Goal: Check status: Check status

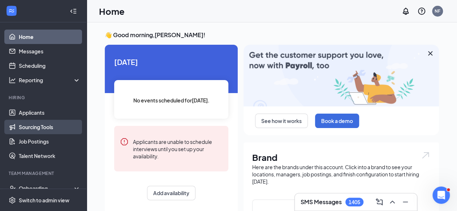
scroll to position [85, 0]
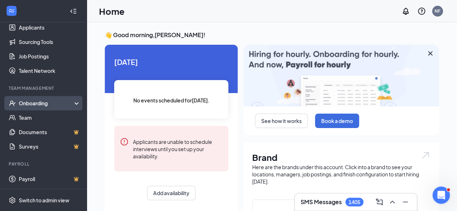
click at [66, 102] on div "Onboarding" at bounding box center [47, 103] width 56 height 7
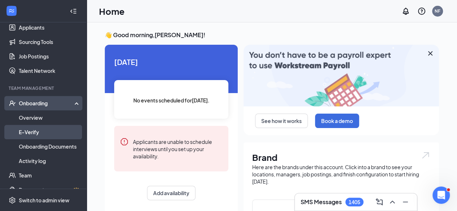
click at [64, 130] on link "E-Verify" at bounding box center [50, 132] width 62 height 14
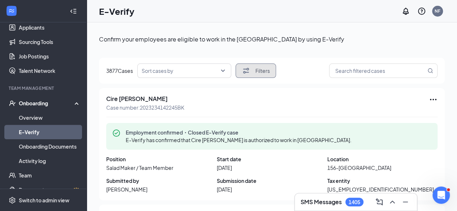
click at [260, 76] on button "Filters" at bounding box center [256, 71] width 40 height 14
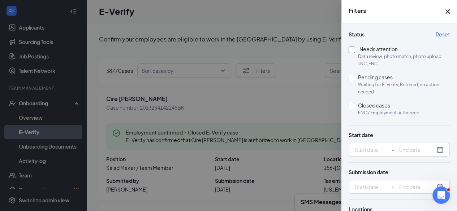
click at [352, 51] on input "Needs attention Data review, photo match, photo upload, TNC, FNC" at bounding box center [352, 50] width 7 height 7
checkbox input "true"
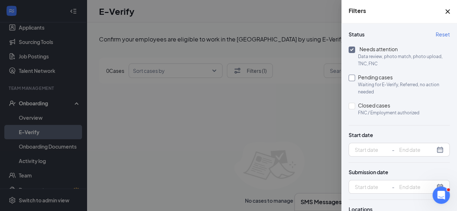
click at [354, 77] on input "Pending cases Waiting for E-Verify, Referred, no action needed" at bounding box center [352, 78] width 7 height 7
checkbox input "true"
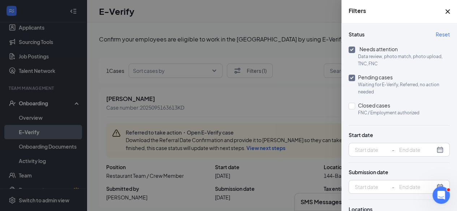
click at [313, 21] on div at bounding box center [228, 105] width 457 height 211
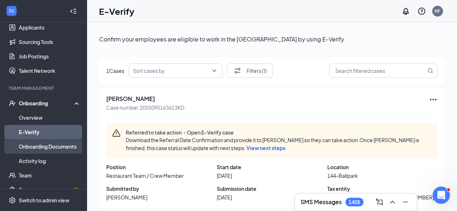
click at [51, 149] on link "Onboarding Documents" at bounding box center [50, 146] width 62 height 14
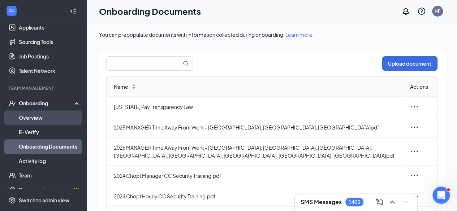
click at [38, 117] on link "Overview" at bounding box center [50, 118] width 62 height 14
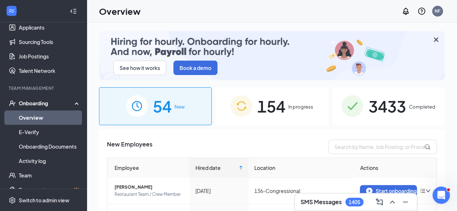
click at [263, 98] on span "154" at bounding box center [271, 106] width 28 height 25
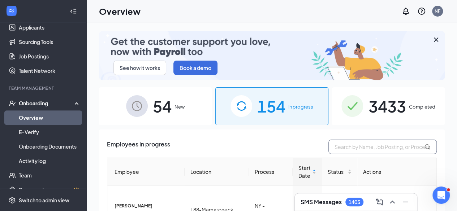
click at [338, 151] on input "text" at bounding box center [382, 147] width 108 height 14
paste input "[PERSON_NAME]"
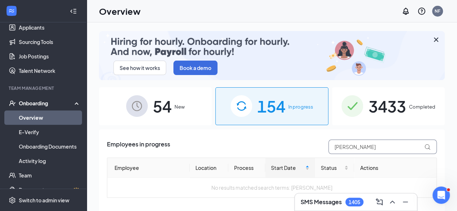
type input "[PERSON_NAME]"
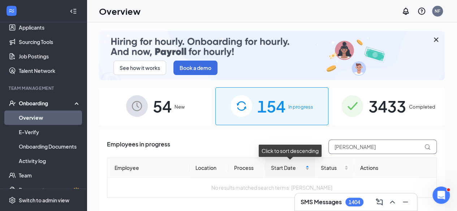
scroll to position [33, 0]
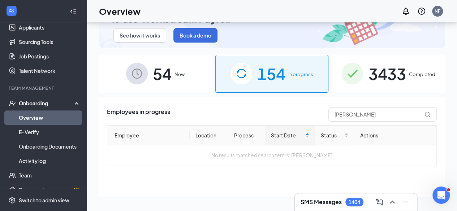
click at [356, 85] on div "3433 Completed" at bounding box center [388, 74] width 113 height 38
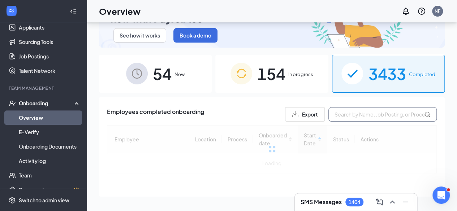
click at [351, 116] on input "text" at bounding box center [382, 114] width 108 height 14
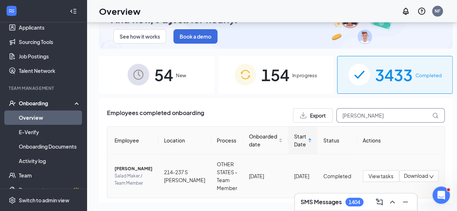
type input "[PERSON_NAME]"
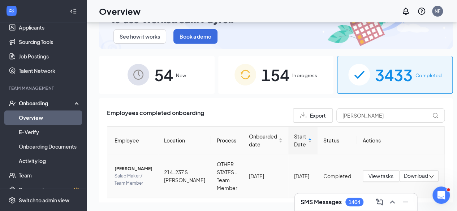
click at [125, 179] on span "Salad Maker / Team Member" at bounding box center [134, 180] width 38 height 14
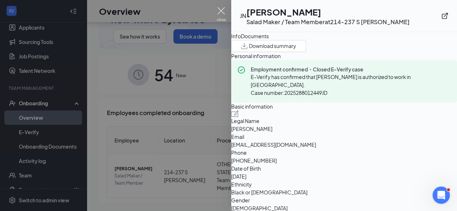
click at [224, 10] on img at bounding box center [221, 14] width 9 height 14
